Goal: Information Seeking & Learning: Stay updated

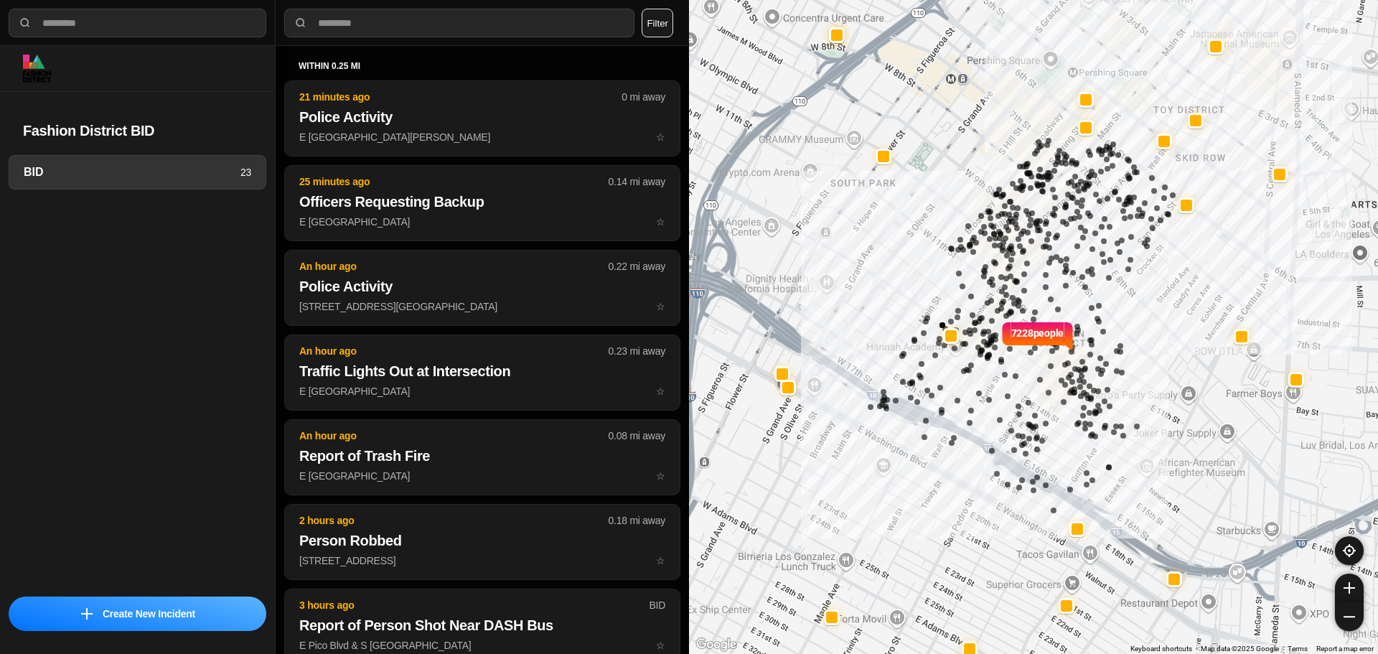
select select "*"
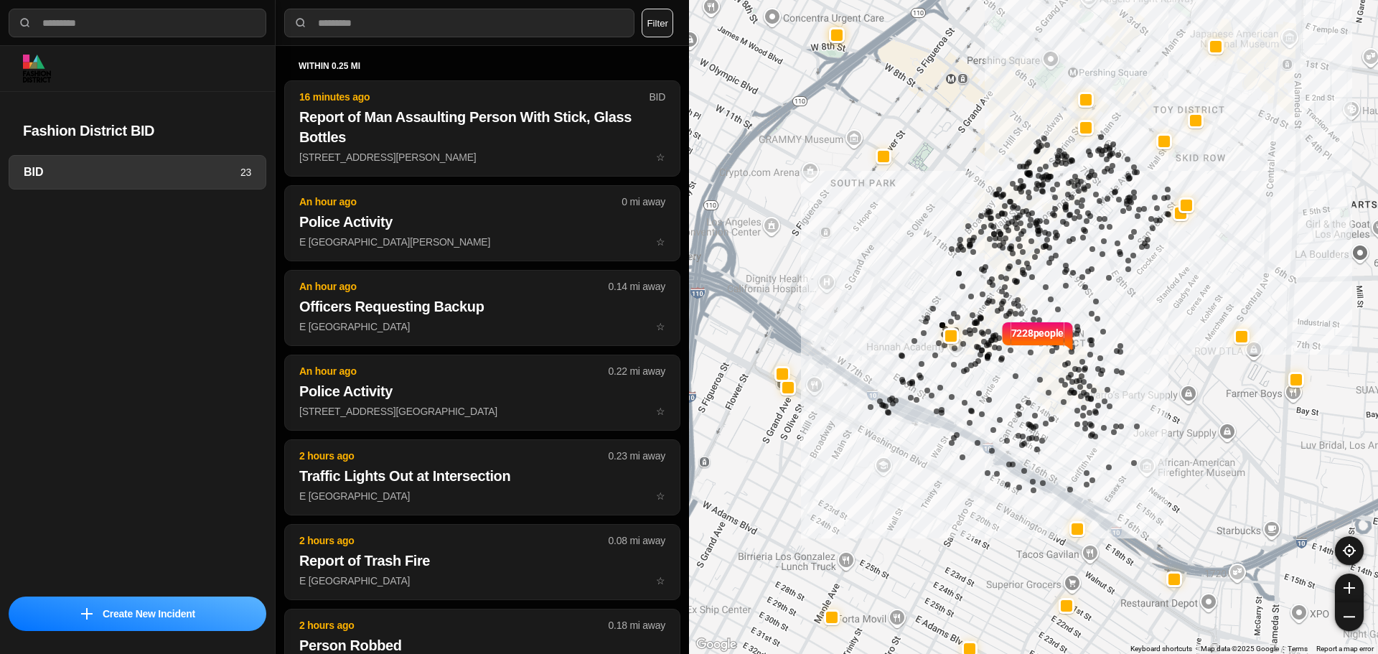
select select "*"
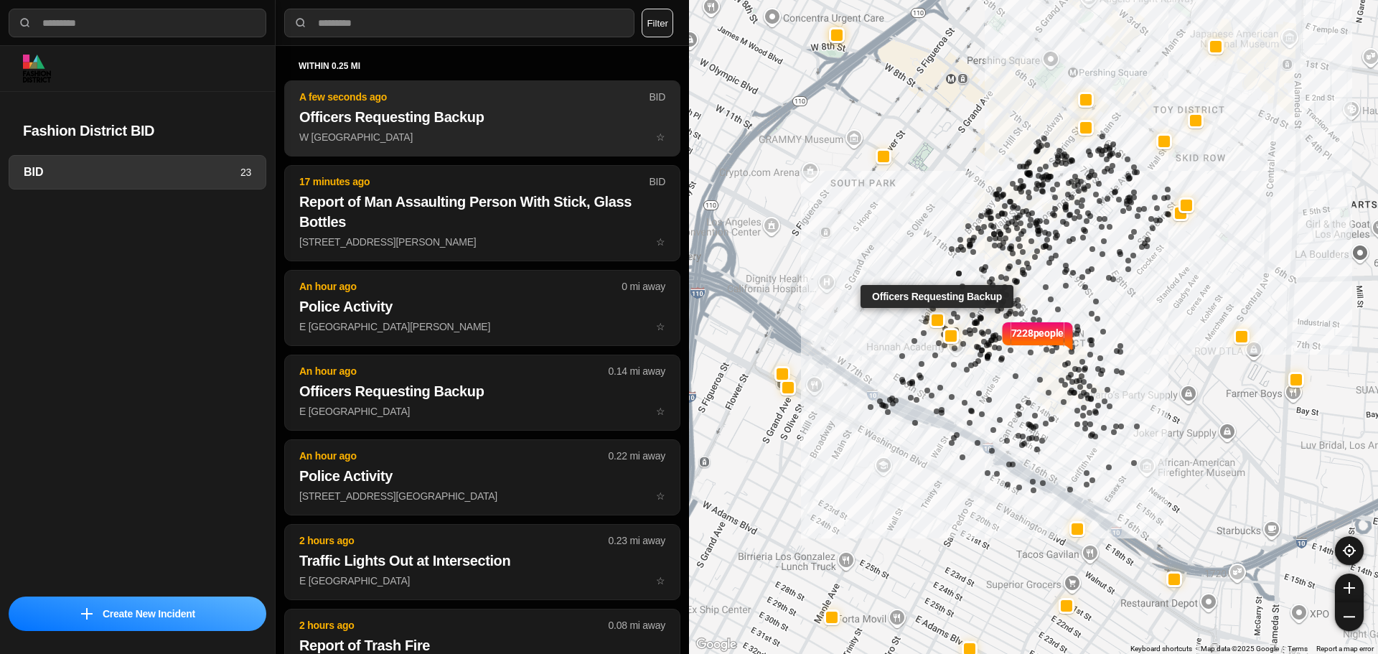
click at [497, 123] on h2 "Officers Requesting Backup" at bounding box center [482, 117] width 366 height 20
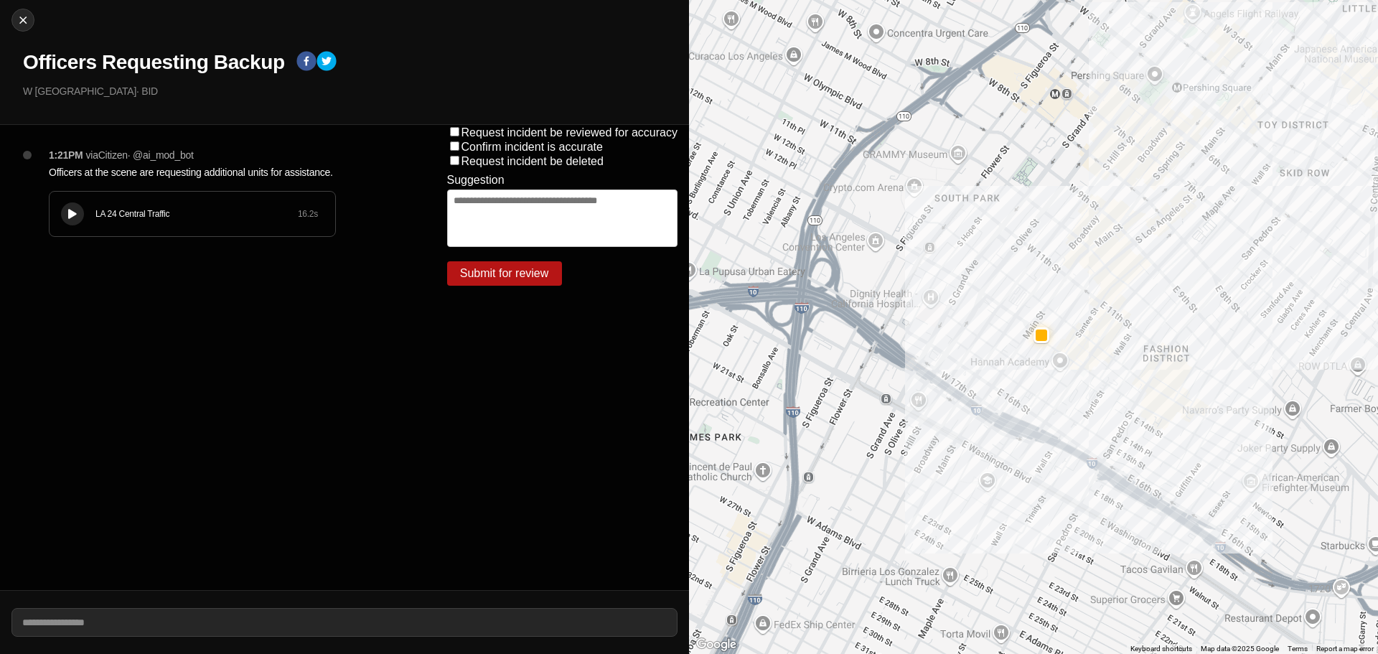
click at [69, 215] on icon at bounding box center [72, 214] width 9 height 9
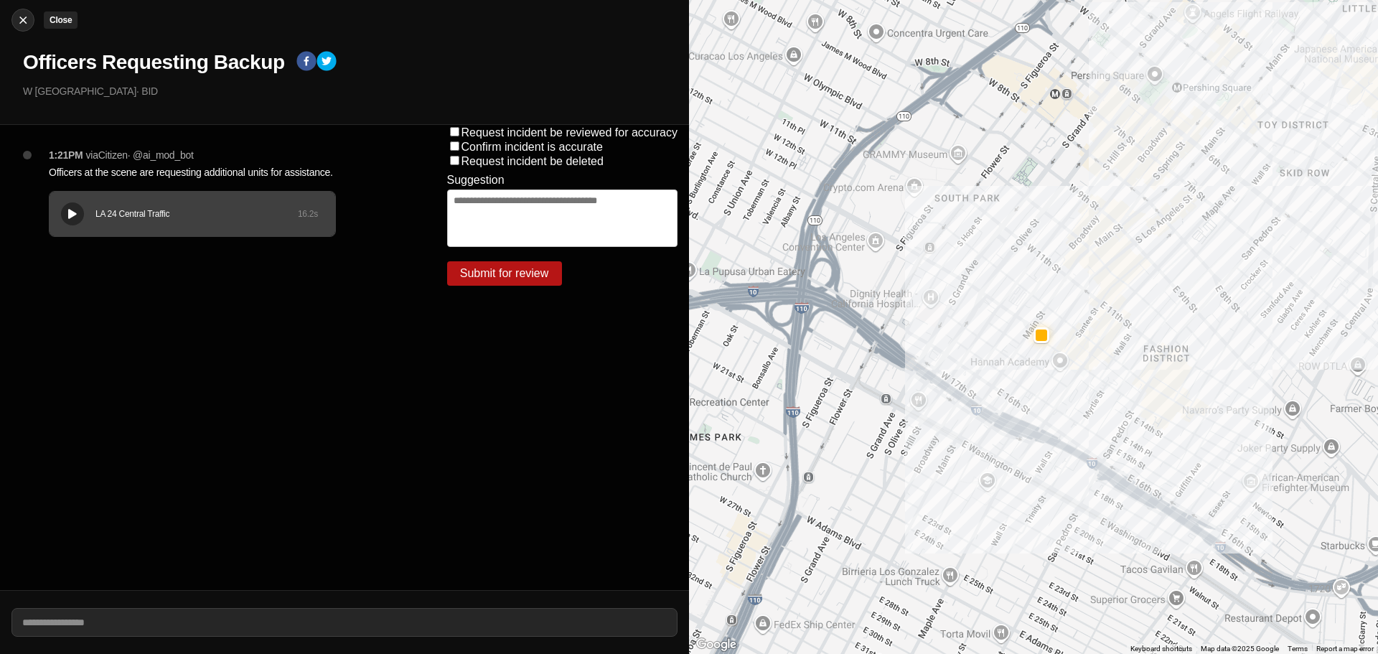
click at [25, 18] on img at bounding box center [23, 20] width 14 height 14
select select "*"
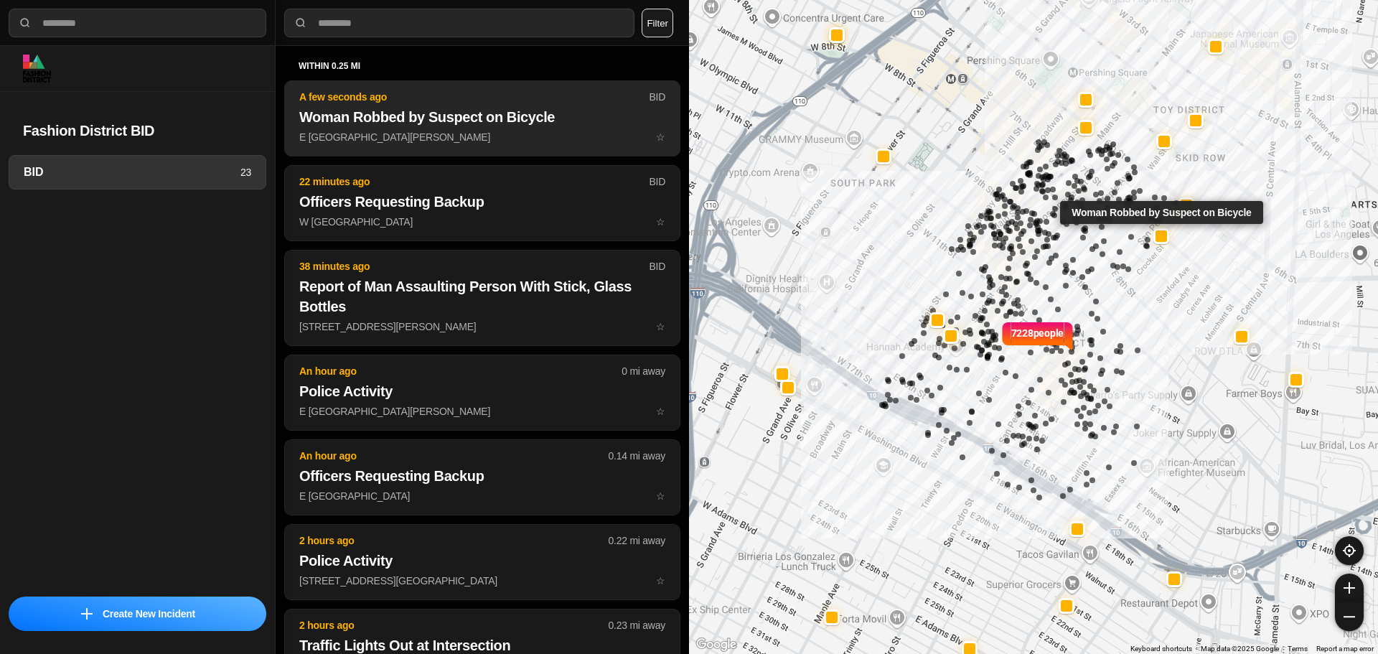
click at [468, 117] on h2 "Woman Robbed by Suspect on Bicycle" at bounding box center [482, 117] width 366 height 20
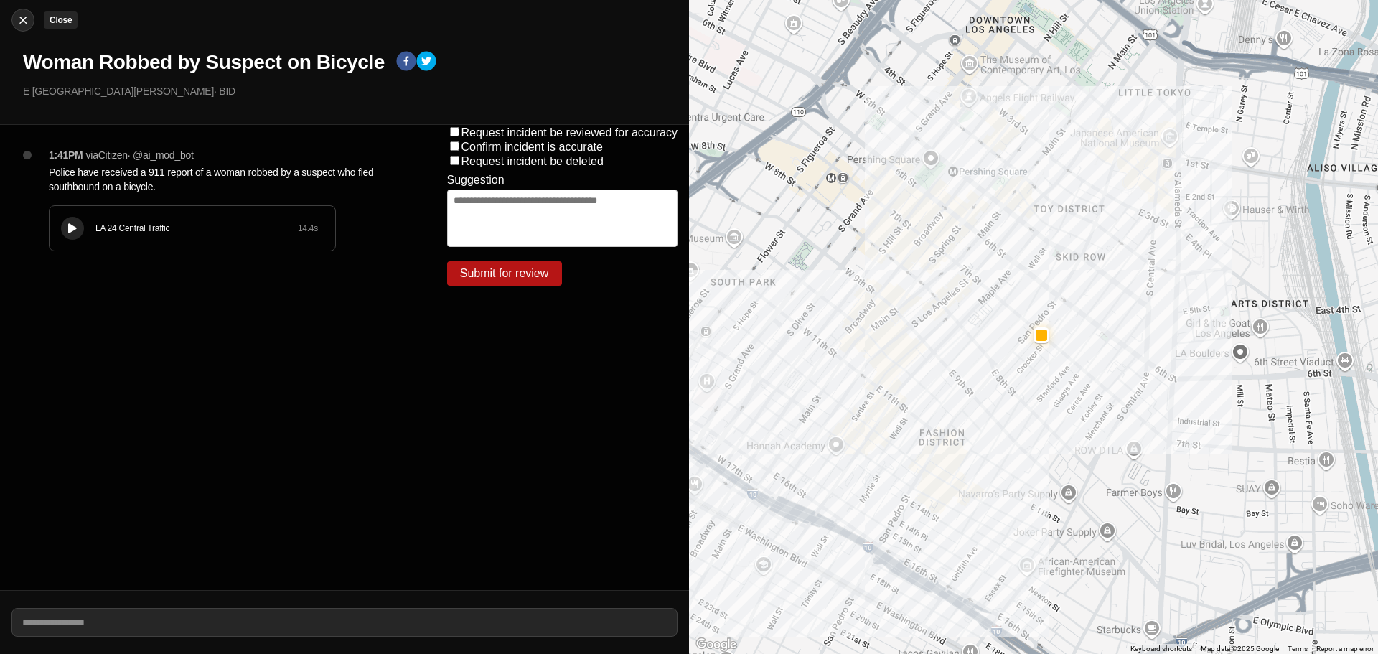
click at [26, 17] on img at bounding box center [23, 20] width 14 height 14
select select "*"
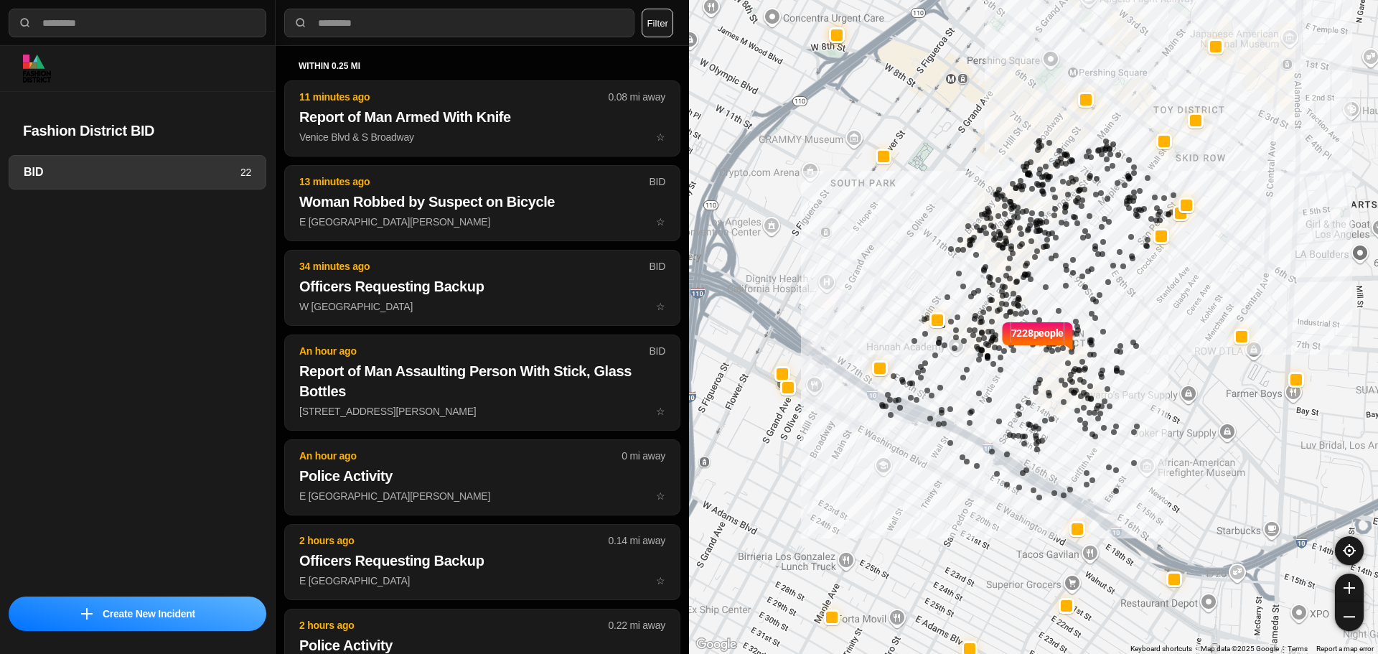
select select "*"
